Goal: Task Accomplishment & Management: Complete application form

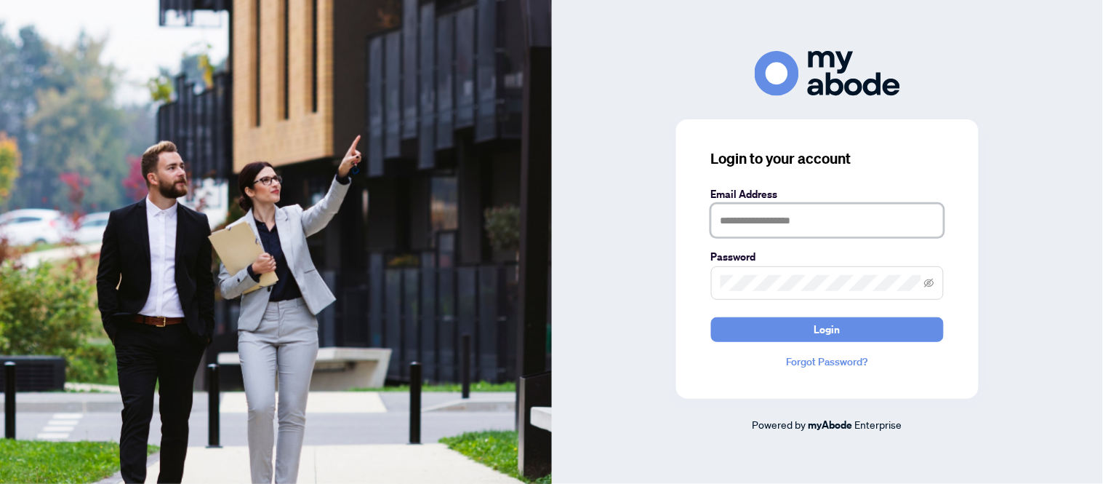
drag, startPoint x: 766, startPoint y: 212, endPoint x: 783, endPoint y: 234, distance: 28.5
click at [766, 212] on input "text" at bounding box center [827, 220] width 233 height 33
type input "**********"
click at [760, 272] on span at bounding box center [827, 282] width 233 height 33
click at [711, 317] on button "Login" at bounding box center [827, 329] width 233 height 25
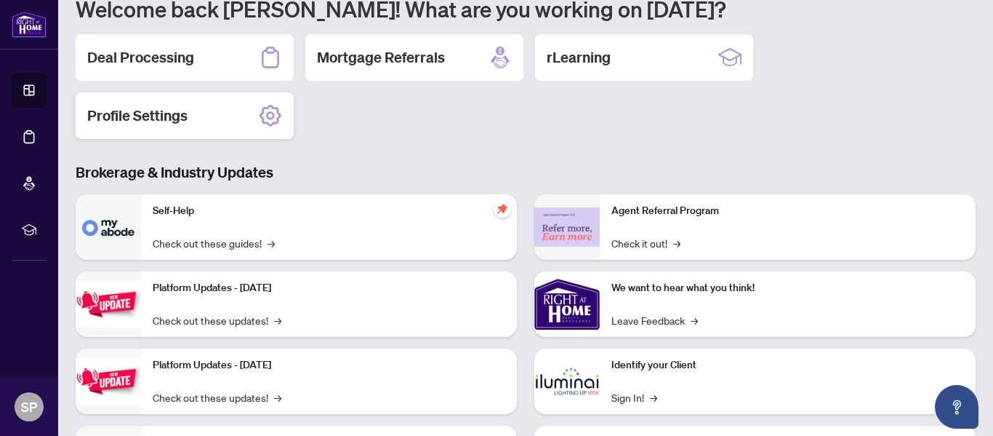
scroll to position [145, 0]
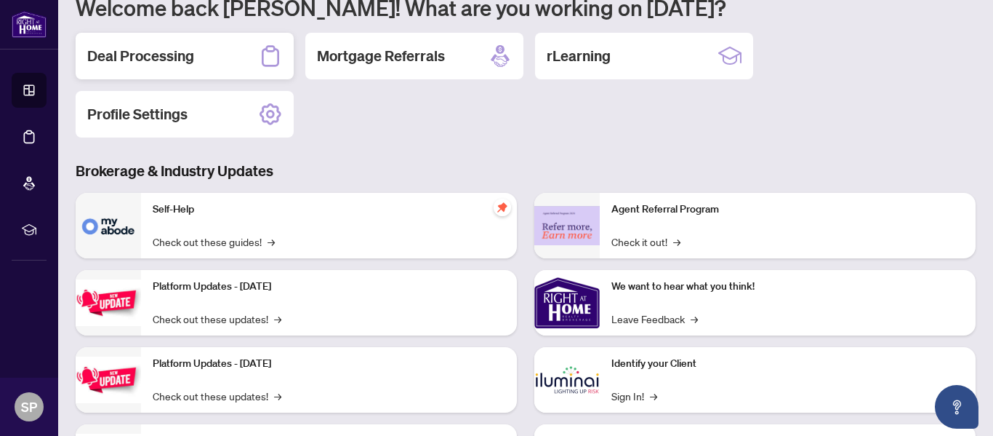
click at [159, 56] on h2 "Deal Processing" at bounding box center [140, 56] width 107 height 20
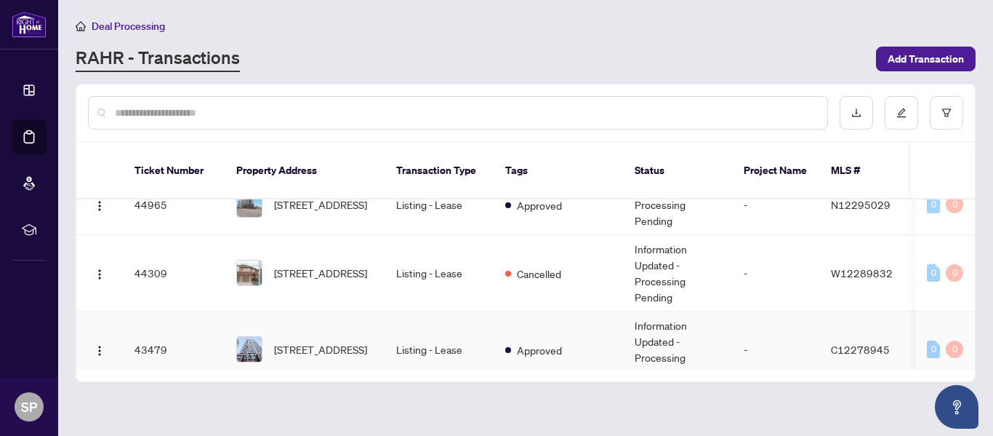
scroll to position [218, 0]
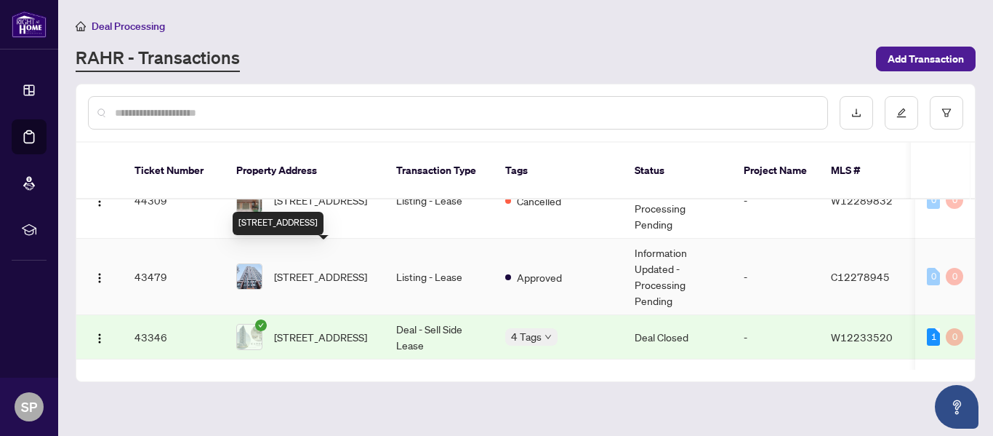
click at [340, 268] on span "[STREET_ADDRESS]" at bounding box center [320, 276] width 93 height 16
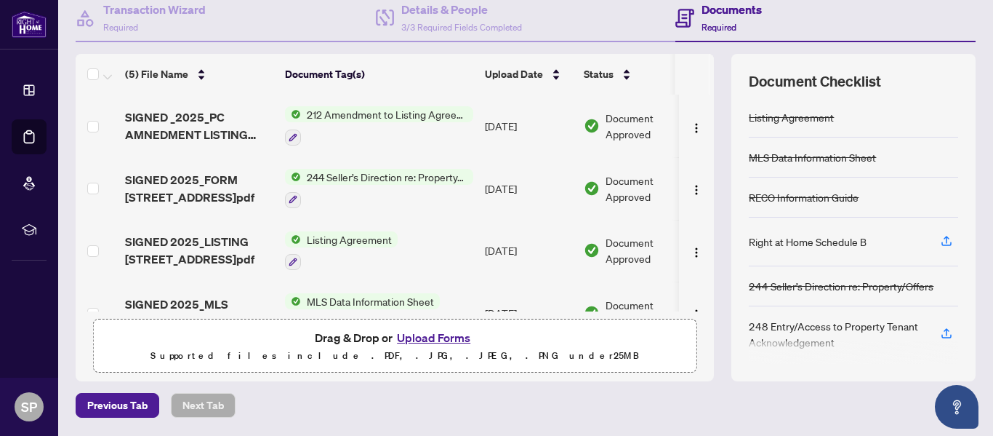
click at [355, 112] on span "212 Amendment to Listing Agreement - Authority to Offer for Lease Price Change/…" at bounding box center [387, 114] width 172 height 16
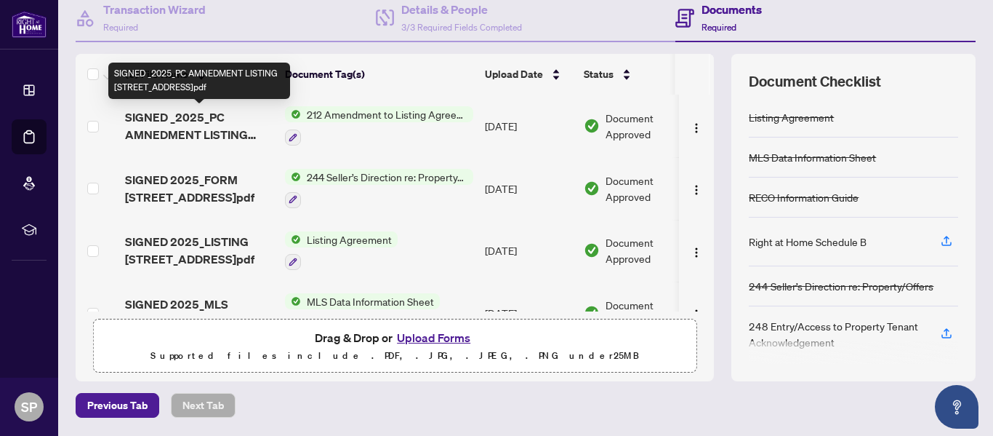
click at [154, 127] on span "SIGNED _2025_PC AMNEDMENT LISTING [STREET_ADDRESS]pdf" at bounding box center [199, 125] width 148 height 35
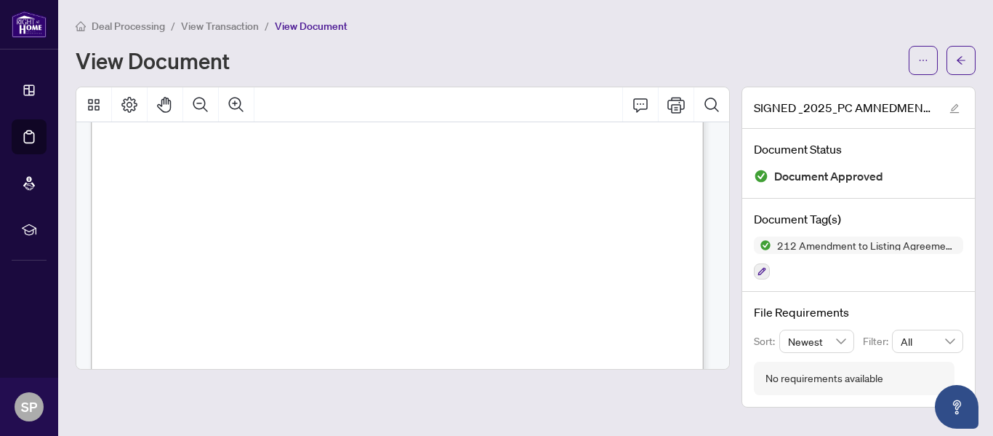
scroll to position [73, 0]
click at [969, 68] on button "button" at bounding box center [961, 60] width 29 height 29
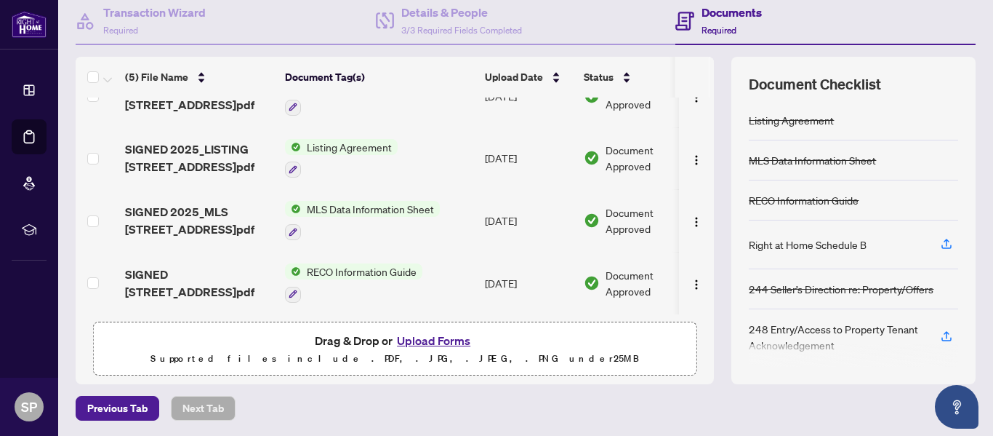
scroll to position [122, 0]
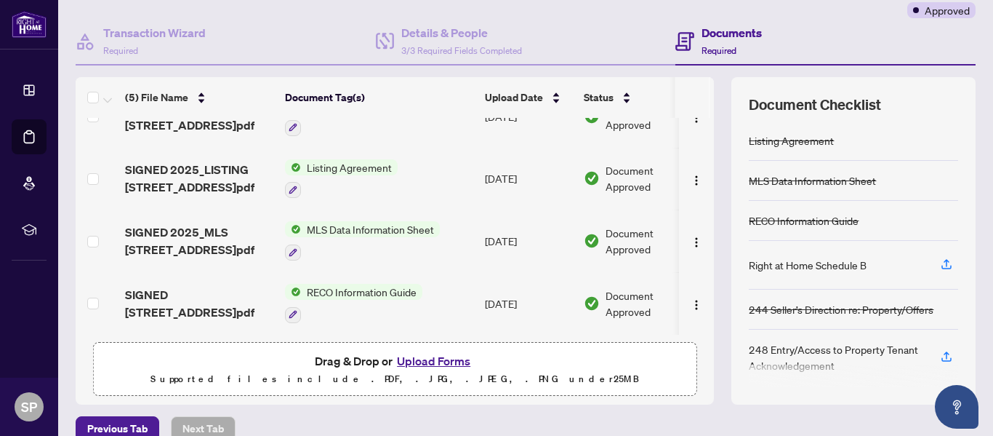
click at [412, 363] on button "Upload Forms" at bounding box center [434, 360] width 82 height 19
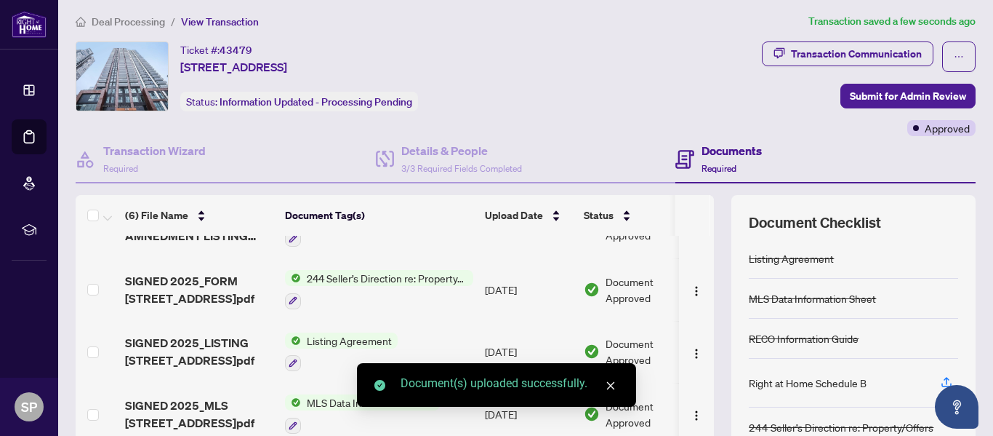
scroll to position [0, 0]
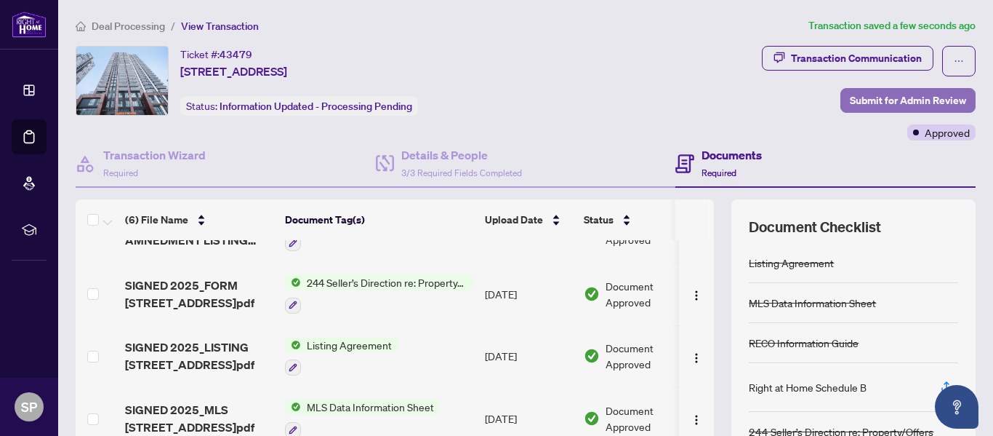
click at [931, 103] on span "Submit for Admin Review" at bounding box center [908, 100] width 116 height 23
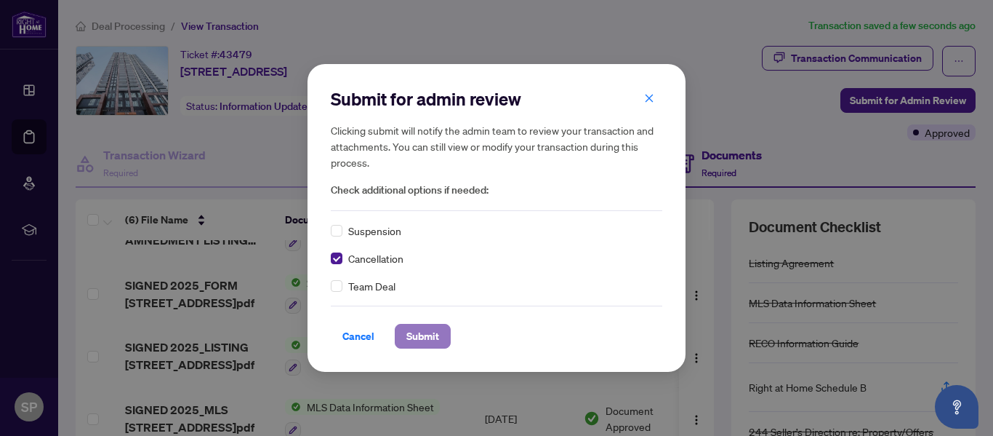
click at [407, 341] on span "Submit" at bounding box center [423, 335] width 33 height 23
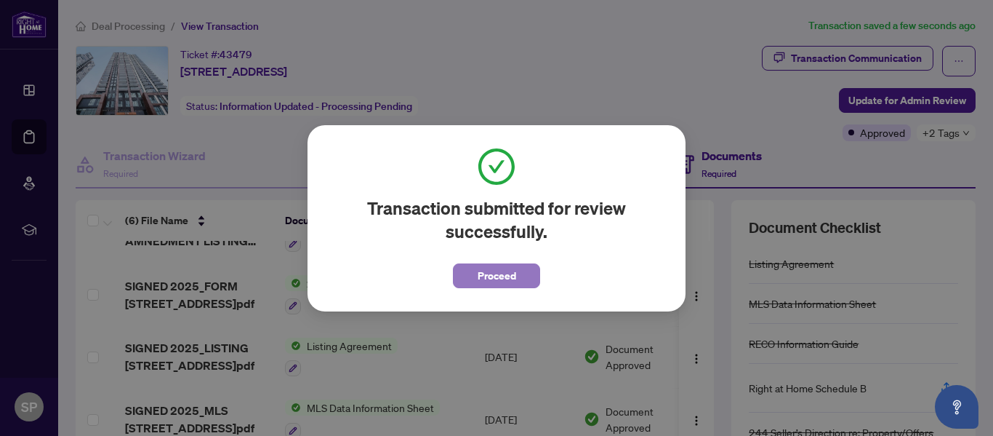
click at [519, 276] on button "Proceed" at bounding box center [496, 275] width 87 height 25
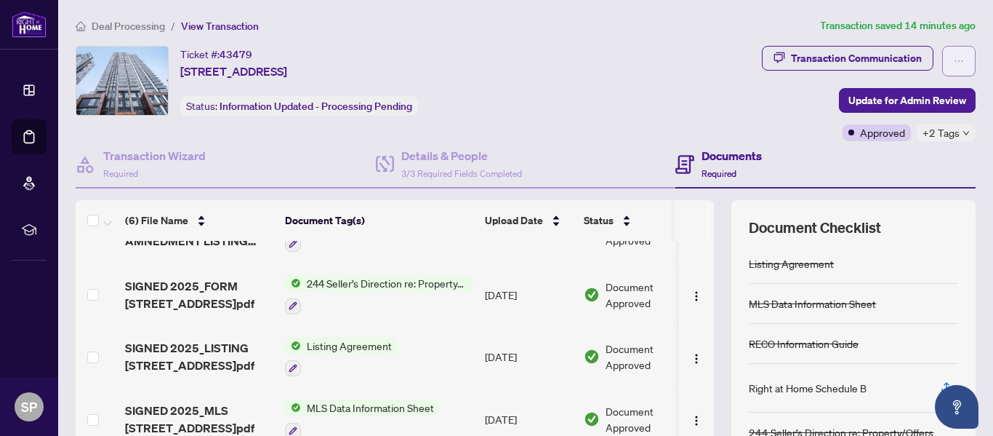
click at [957, 57] on button "button" at bounding box center [959, 61] width 33 height 31
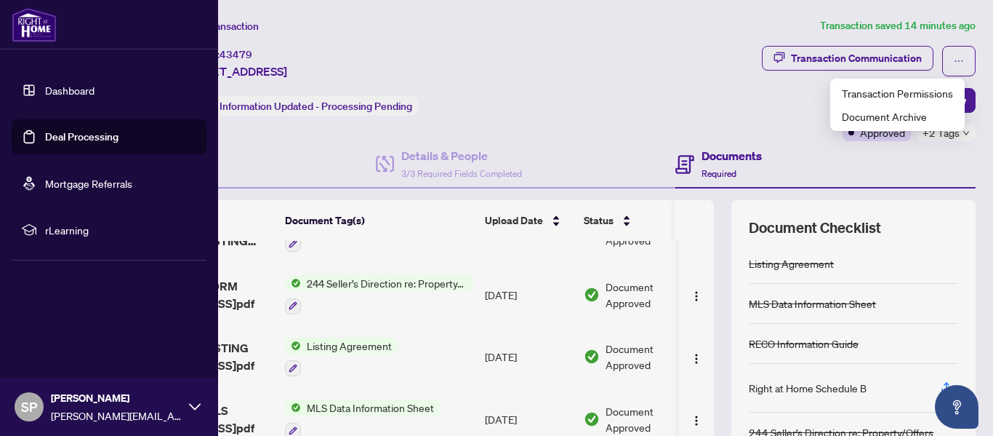
click at [149, 406] on div "[DEMOGRAPHIC_DATA][PERSON_NAME] [PERSON_NAME][EMAIL_ADDRESS][PERSON_NAME][DOMAI…" at bounding box center [116, 406] width 131 height 33
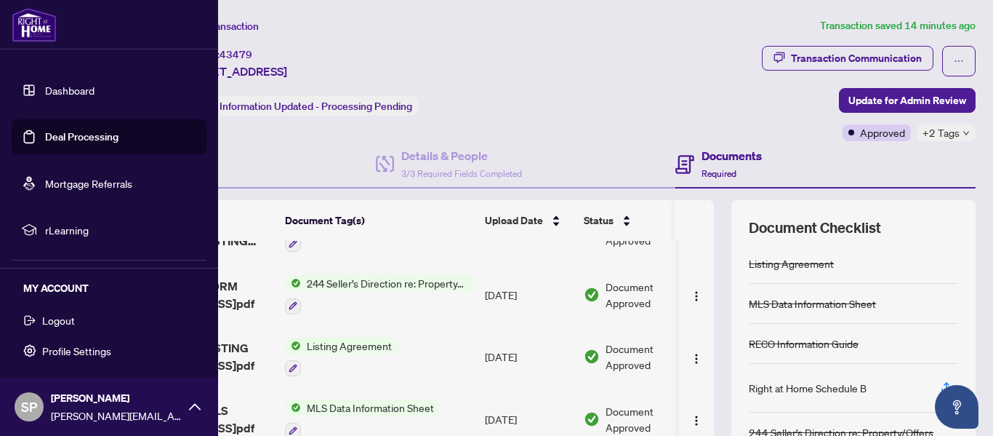
click at [90, 327] on button "Logout" at bounding box center [109, 320] width 195 height 25
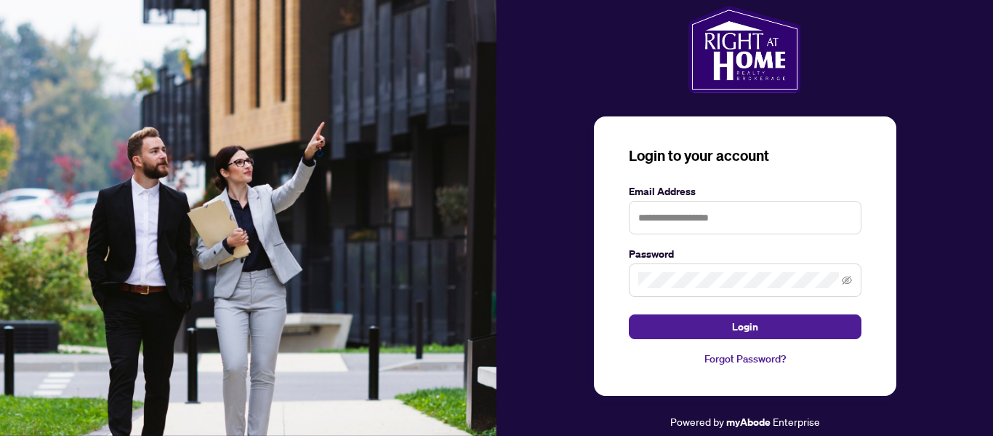
click at [59, 321] on img at bounding box center [248, 218] width 497 height 436
